Goal: Task Accomplishment & Management: Use online tool/utility

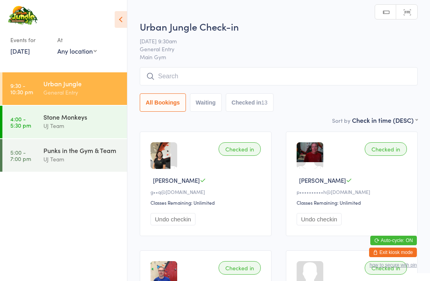
click at [75, 82] on div "Urban Jungle" at bounding box center [81, 83] width 77 height 9
click at [192, 71] on input "search" at bounding box center [279, 76] width 278 height 18
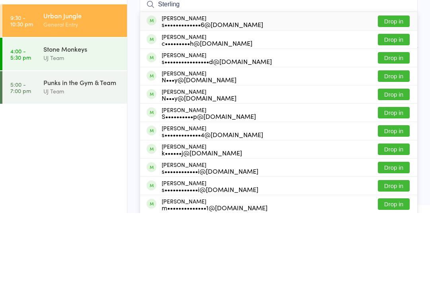
type input "Sterling"
click at [399, 84] on button "Drop in" at bounding box center [394, 90] width 32 height 12
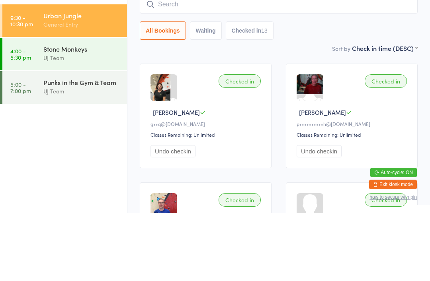
scroll to position [68, 0]
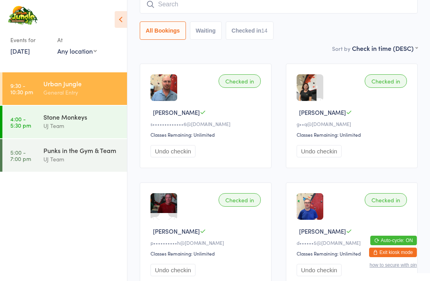
click at [191, 9] on input "search" at bounding box center [279, 4] width 278 height 18
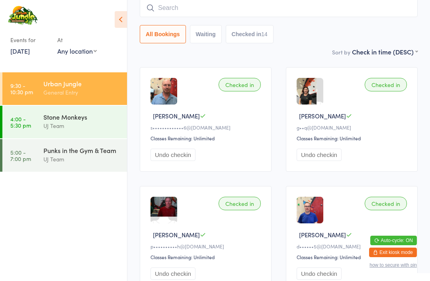
scroll to position [64, 0]
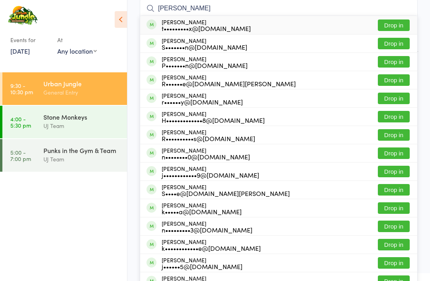
type input "[PERSON_NAME]"
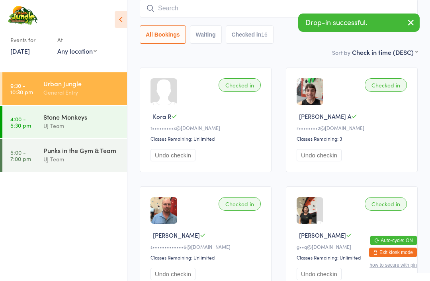
click at [409, 24] on icon "button" at bounding box center [411, 23] width 10 height 10
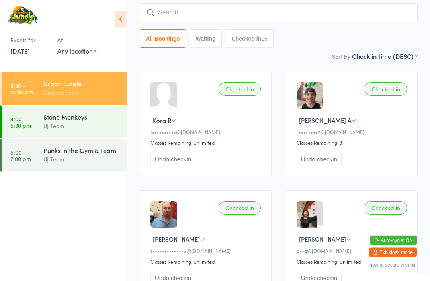
scroll to position [60, 0]
click at [174, 166] on button "Undo checkin" at bounding box center [172, 160] width 45 height 12
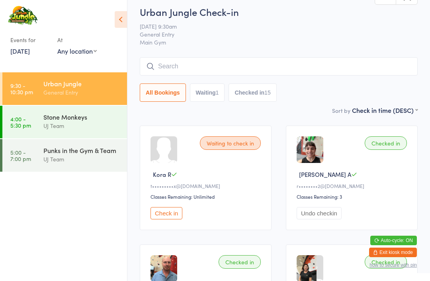
scroll to position [0, 0]
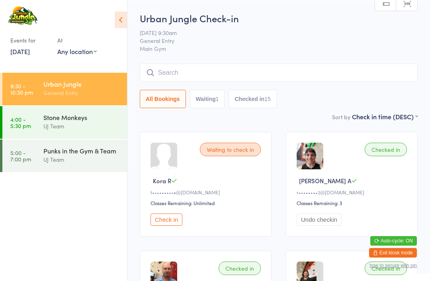
click at [180, 68] on input "search" at bounding box center [279, 72] width 278 height 18
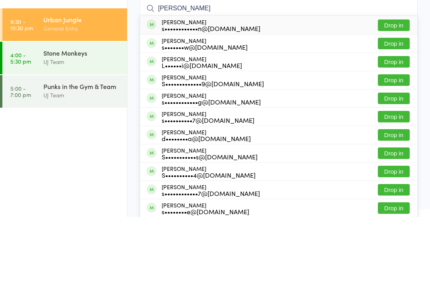
type input "[PERSON_NAME]"
click at [390, 84] on button "Drop in" at bounding box center [394, 90] width 32 height 12
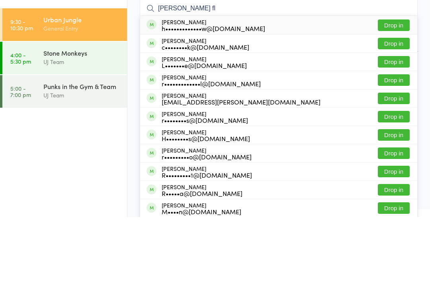
type input "[PERSON_NAME] fl"
click at [393, 84] on button "Drop in" at bounding box center [394, 90] width 32 height 12
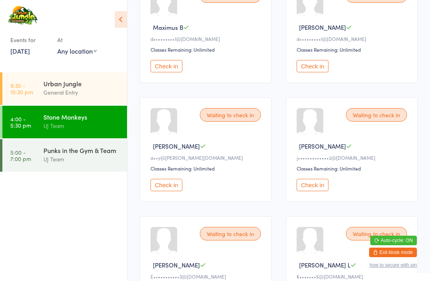
scroll to position [162, 0]
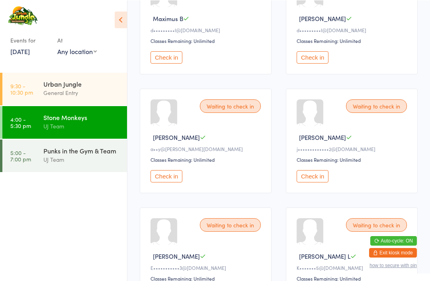
click at [160, 182] on button "Check in" at bounding box center [166, 176] width 32 height 12
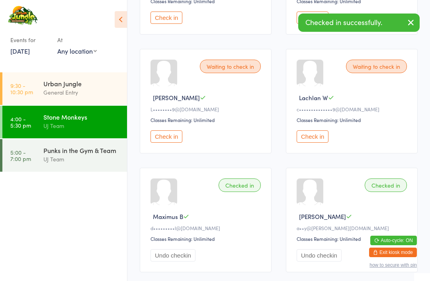
scroll to position [197, 0]
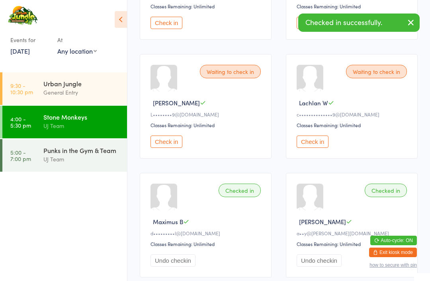
click at [315, 146] on button "Check in" at bounding box center [313, 142] width 32 height 12
